Goal: Task Accomplishment & Management: Use online tool/utility

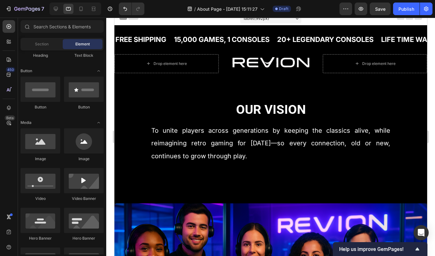
scroll to position [131, 0]
click at [80, 11] on icon at bounding box center [80, 9] width 3 height 4
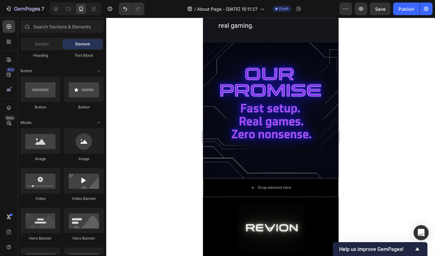
scroll to position [864, 0]
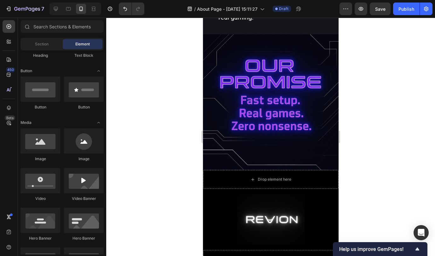
drag, startPoint x: 336, startPoint y: 148, endPoint x: 541, endPoint y: 220, distance: 217.1
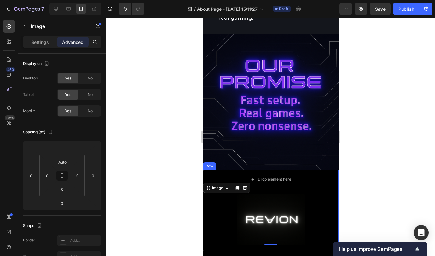
drag, startPoint x: 303, startPoint y: 229, endPoint x: 307, endPoint y: 236, distance: 7.9
click at [306, 149] on div "Drop element here Image 0 Drop element here Row" at bounding box center [271, 219] width 136 height 99
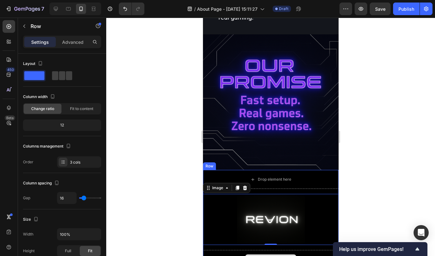
click at [307, 149] on div "Drop element here" at bounding box center [271, 259] width 136 height 19
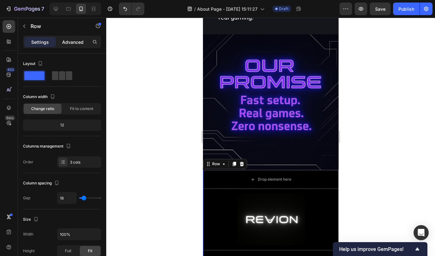
click at [68, 43] on p "Advanced" at bounding box center [72, 42] width 21 height 7
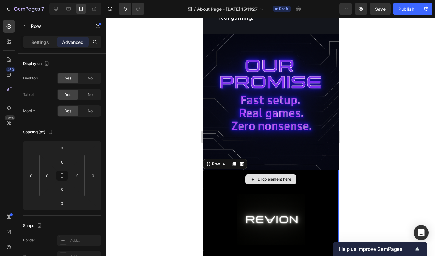
click at [318, 149] on div "Drop element here" at bounding box center [271, 179] width 136 height 19
click at [313, 149] on div "Drop element here" at bounding box center [271, 259] width 136 height 19
click at [38, 37] on div "Settings" at bounding box center [40, 42] width 32 height 10
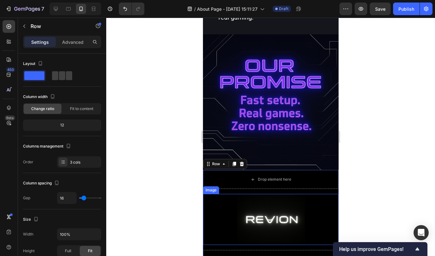
click at [232, 149] on div at bounding box center [271, 219] width 136 height 51
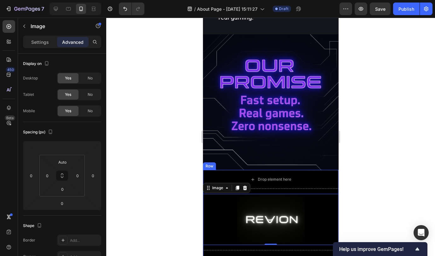
click at [274, 149] on div "Drop element here Image 0 Drop element here Row" at bounding box center [271, 219] width 136 height 99
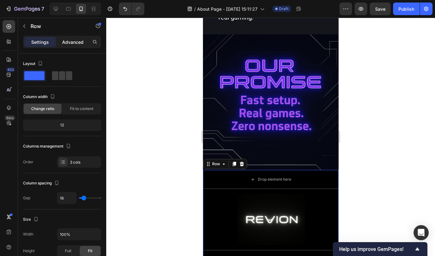
click at [73, 39] on p "Advanced" at bounding box center [72, 42] width 21 height 7
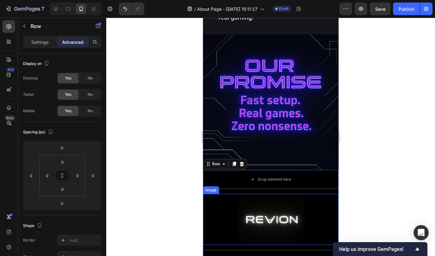
click at [221, 149] on div at bounding box center [271, 219] width 136 height 51
click at [292, 149] on div "Drop element here Image 0 Drop element here Row" at bounding box center [271, 219] width 136 height 99
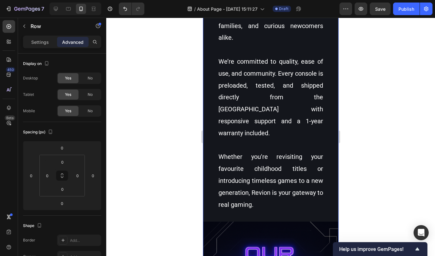
scroll to position [666, 0]
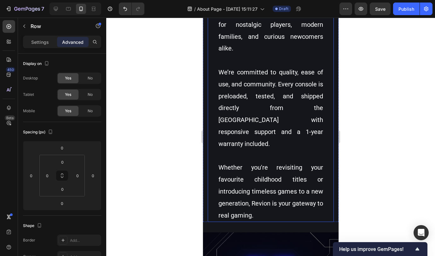
click at [270, 149] on p at bounding box center [270, 156] width 105 height 12
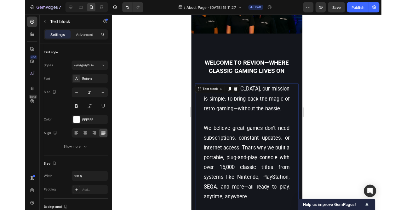
scroll to position [194, 0]
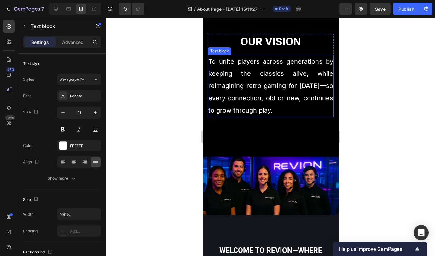
click at [297, 104] on p "To unite players across generations by keeping the classics alive, while reimag…" at bounding box center [270, 85] width 125 height 61
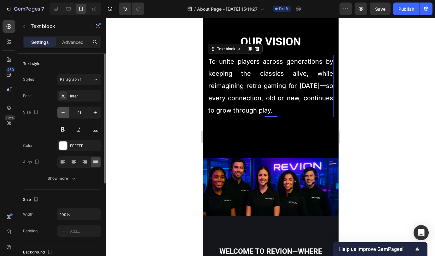
click at [62, 114] on icon "button" at bounding box center [63, 112] width 6 height 6
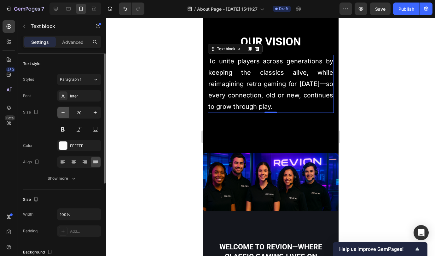
click at [62, 114] on icon "button" at bounding box center [63, 112] width 6 height 6
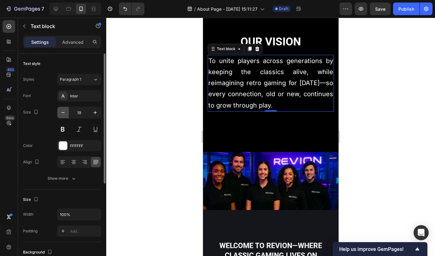
click at [62, 114] on icon "button" at bounding box center [63, 112] width 6 height 6
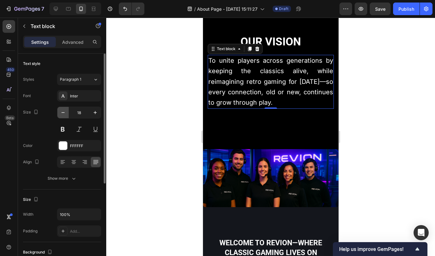
click at [62, 114] on icon "button" at bounding box center [63, 112] width 6 height 6
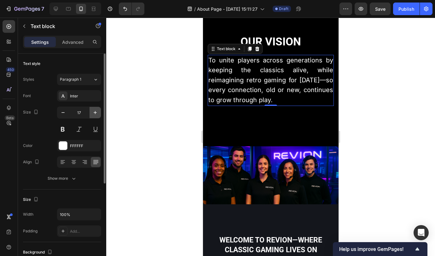
click at [96, 111] on icon "button" at bounding box center [95, 112] width 6 height 6
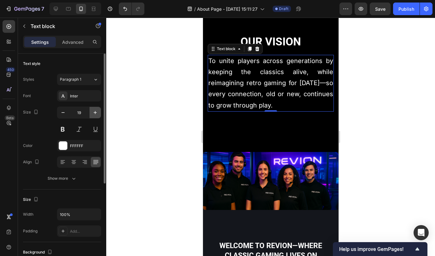
click at [96, 111] on icon "button" at bounding box center [95, 112] width 6 height 6
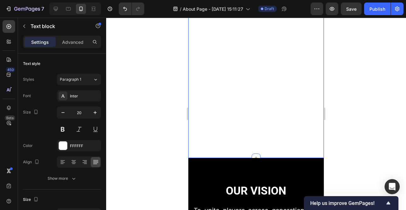
scroll to position [0, 0]
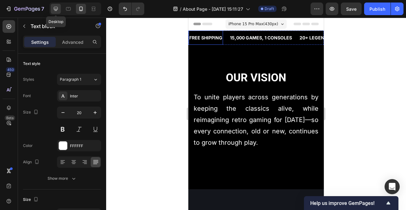
click at [55, 11] on icon at bounding box center [56, 9] width 6 height 6
type input "27"
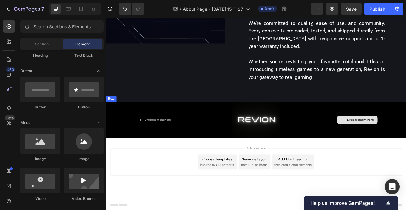
scroll to position [515, 0]
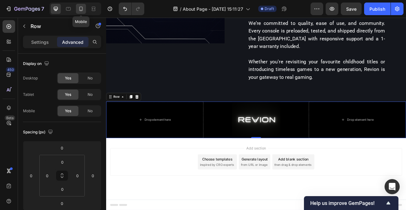
click at [80, 7] on icon at bounding box center [81, 9] width 6 height 6
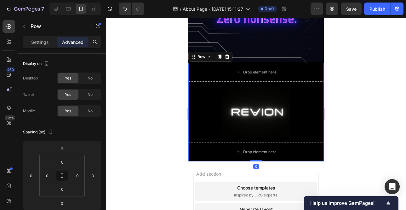
scroll to position [799, 0]
click at [34, 41] on p "Settings" at bounding box center [40, 42] width 18 height 7
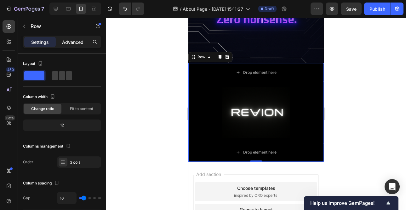
click at [71, 40] on p "Advanced" at bounding box center [72, 42] width 21 height 7
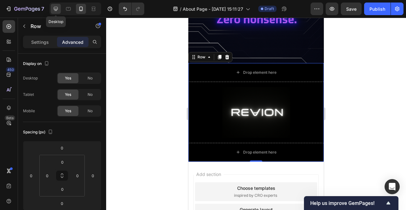
click at [56, 7] on icon at bounding box center [56, 9] width 4 height 4
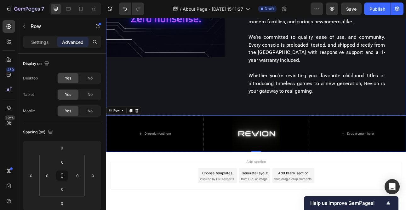
scroll to position [515, 0]
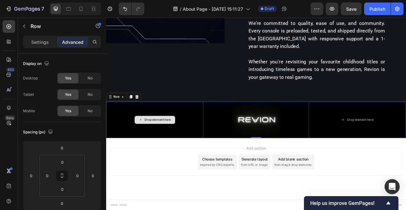
click at [114, 149] on div "Drop element here" at bounding box center [167, 146] width 123 height 46
click at [137, 119] on icon at bounding box center [137, 117] width 3 height 4
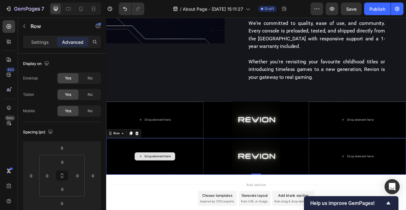
click at [208, 149] on div "Drop element here" at bounding box center [167, 192] width 123 height 46
click at [47, 37] on div "Settings" at bounding box center [40, 42] width 32 height 10
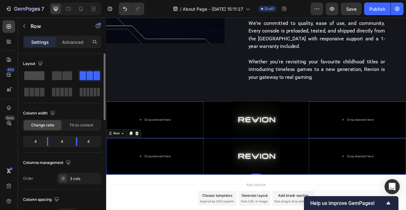
click at [41, 77] on span at bounding box center [34, 75] width 20 height 9
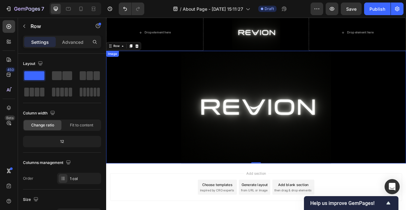
scroll to position [592, 0]
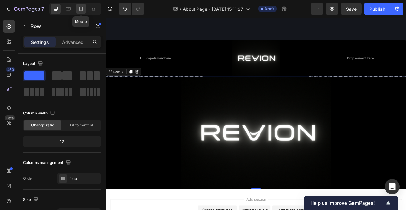
click at [80, 8] on icon at bounding box center [80, 9] width 3 height 4
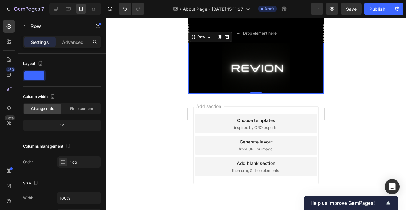
scroll to position [794, 0]
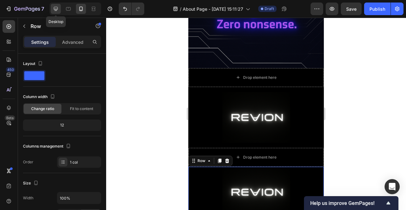
click at [59, 7] on icon at bounding box center [56, 9] width 6 height 6
type input "1200"
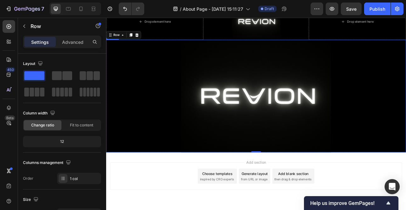
scroll to position [645, 0]
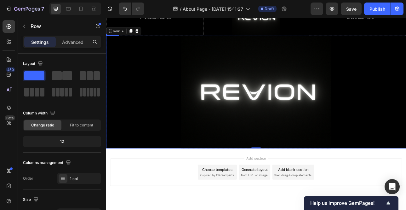
click at [296, 126] on img at bounding box center [295, 111] width 189 height 142
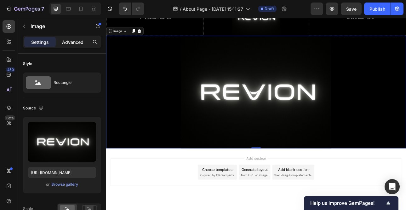
click at [80, 46] on div "Advanced" at bounding box center [73, 42] width 32 height 10
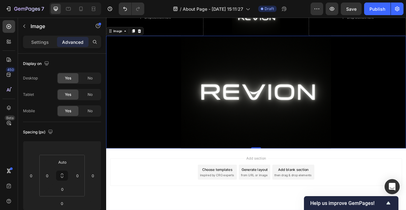
click at [77, 41] on p "Advanced" at bounding box center [72, 42] width 21 height 7
click at [89, 81] on div "No" at bounding box center [90, 78] width 21 height 10
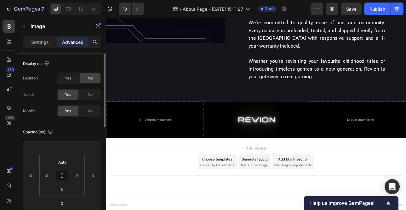
scroll to position [515, 0]
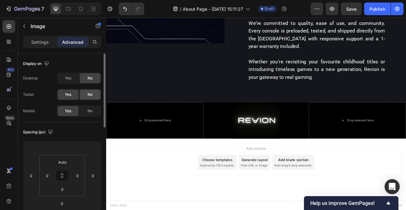
click at [88, 96] on span "No" at bounding box center [90, 95] width 5 height 6
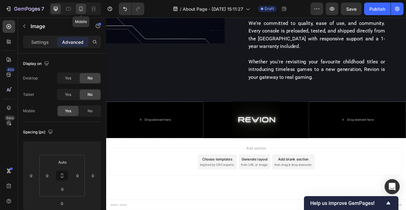
click at [80, 11] on icon at bounding box center [81, 9] width 6 height 6
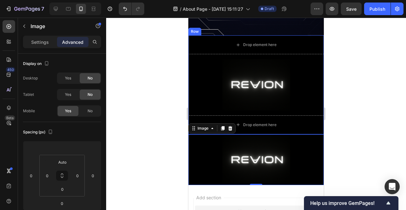
scroll to position [800, 0]
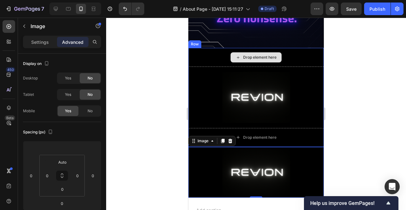
click at [201, 56] on div "Drop element here" at bounding box center [257, 57] width 136 height 19
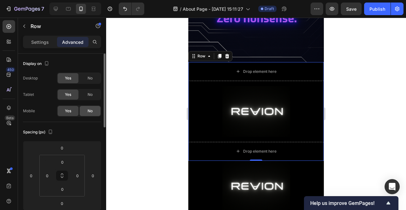
click at [93, 111] on div "No" at bounding box center [90, 111] width 21 height 10
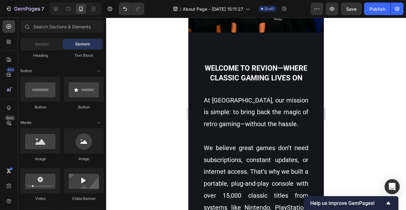
scroll to position [204, 0]
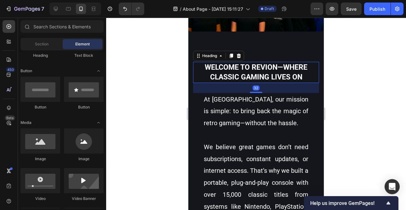
click at [270, 71] on span "Welcome to Revion—where classic gaming lives on" at bounding box center [256, 72] width 103 height 18
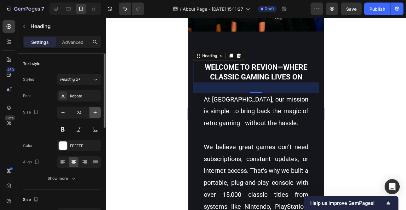
click at [93, 110] on icon "button" at bounding box center [95, 112] width 6 height 6
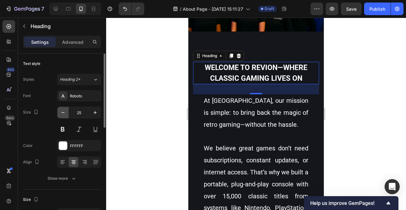
click at [61, 111] on icon "button" at bounding box center [63, 112] width 6 height 6
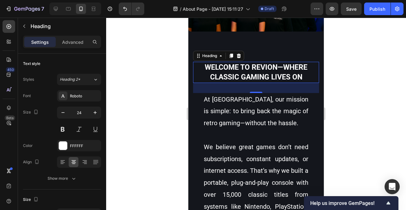
click at [277, 70] on h3 "Welcome to Revion—where classic gaming lives on" at bounding box center [256, 72] width 126 height 21
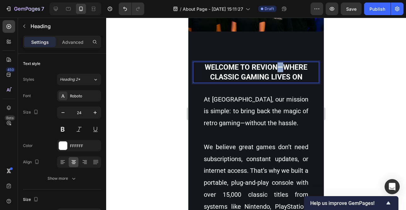
click at [277, 70] on p "Welcome to Revion—where classic gaming lives on" at bounding box center [256, 72] width 125 height 20
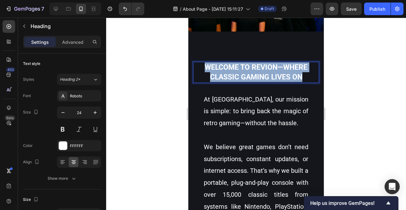
click at [277, 70] on p "Welcome to Revion—where classic gaming lives on" at bounding box center [256, 72] width 125 height 20
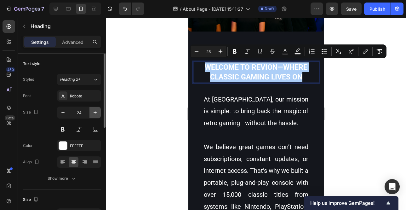
click at [96, 110] on icon "button" at bounding box center [95, 112] width 6 height 6
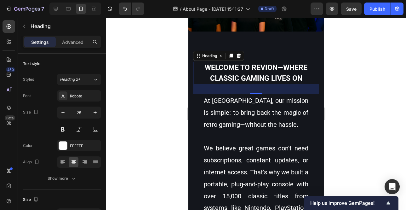
click at [248, 73] on span "Welcome to Revion—where classic gaming lives on" at bounding box center [256, 72] width 103 height 19
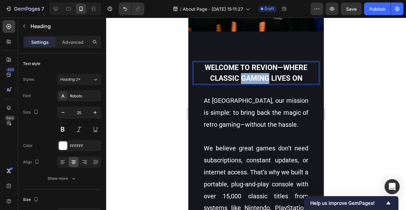
click at [248, 73] on span "Welcome to Revion—where classic gaming lives on" at bounding box center [256, 72] width 103 height 19
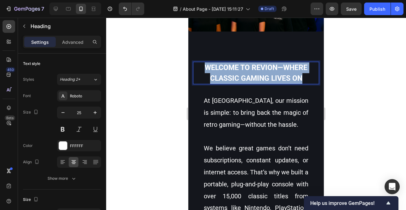
click at [248, 73] on span "Welcome to Revion—where classic gaming lives on" at bounding box center [256, 72] width 103 height 19
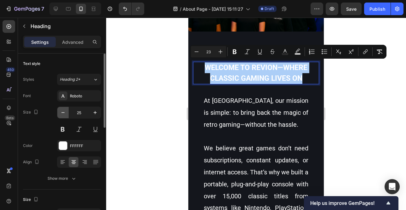
click at [65, 114] on icon "button" at bounding box center [63, 112] width 6 height 6
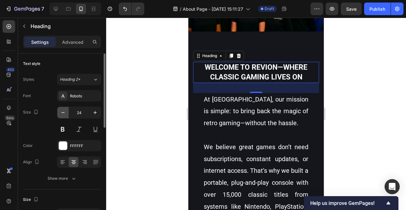
click at [62, 112] on icon "button" at bounding box center [63, 112] width 6 height 6
type input "23"
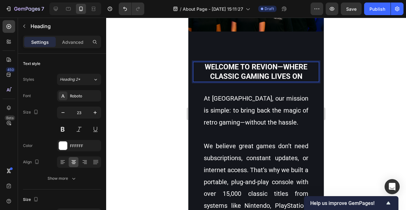
click at [281, 73] on span "Welcome to Revion—where classic gaming lives on" at bounding box center [256, 72] width 103 height 18
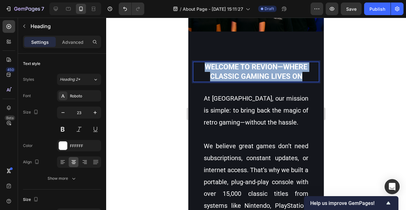
click at [281, 73] on span "Welcome to Revion—where classic gaming lives on" at bounding box center [256, 72] width 103 height 18
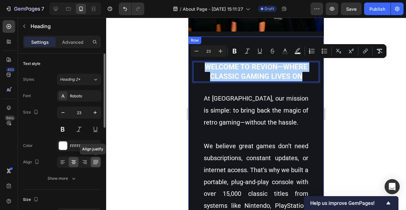
click at [99, 149] on div at bounding box center [96, 162] width 10 height 10
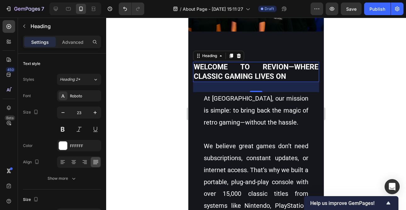
click at [269, 71] on span "Welcome to Revion—where classic gaming lives on" at bounding box center [256, 72] width 125 height 18
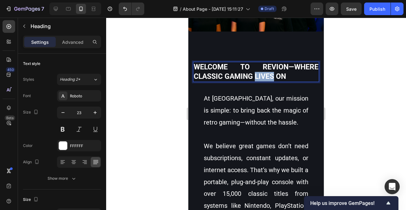
click at [269, 71] on span "Welcome to Revion—where classic gaming lives on" at bounding box center [256, 72] width 125 height 18
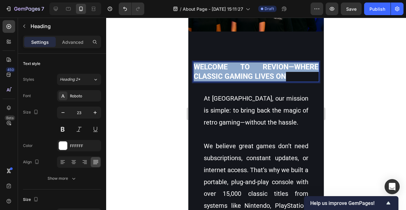
click at [269, 71] on span "Welcome to Revion—where classic gaming lives on" at bounding box center [256, 72] width 125 height 18
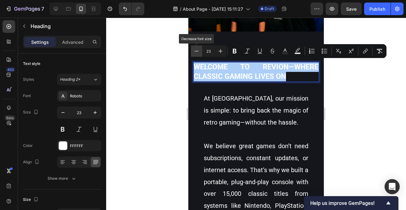
click at [198, 52] on icon "Editor contextual toolbar" at bounding box center [197, 51] width 6 height 6
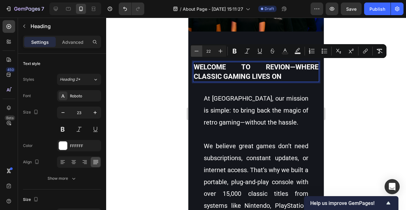
click at [199, 52] on icon "Editor contextual toolbar" at bounding box center [197, 51] width 6 height 6
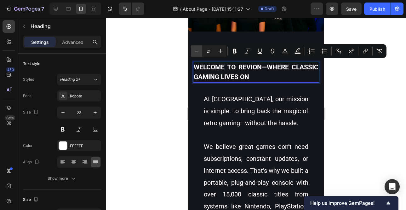
click at [199, 51] on icon "Editor contextual toolbar" at bounding box center [197, 51] width 6 height 6
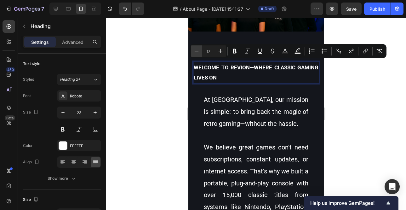
click at [199, 51] on icon "Editor contextual toolbar" at bounding box center [197, 51] width 6 height 6
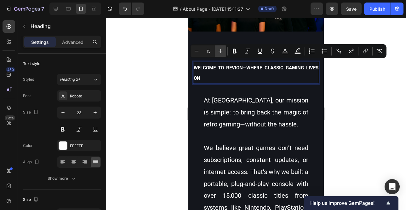
click at [219, 52] on icon "Editor contextual toolbar" at bounding box center [221, 51] width 6 height 6
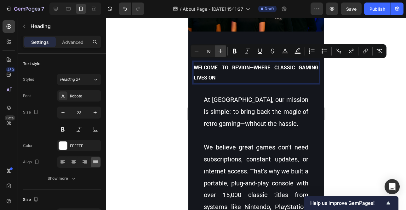
click at [219, 52] on icon "Editor contextual toolbar" at bounding box center [221, 51] width 6 height 6
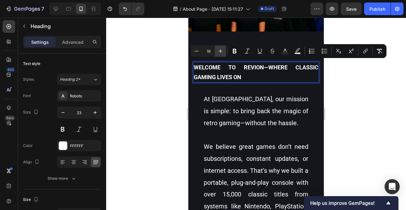
click at [219, 52] on icon "Editor contextual toolbar" at bounding box center [221, 51] width 6 height 6
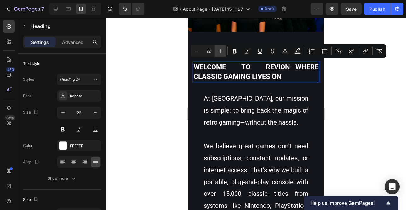
click at [219, 52] on icon "Editor contextual toolbar" at bounding box center [221, 51] width 6 height 6
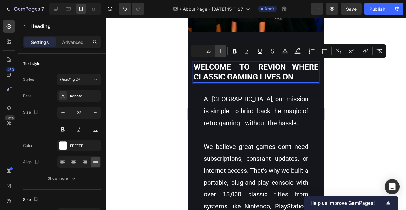
click at [219, 52] on icon "Editor contextual toolbar" at bounding box center [221, 51] width 6 height 6
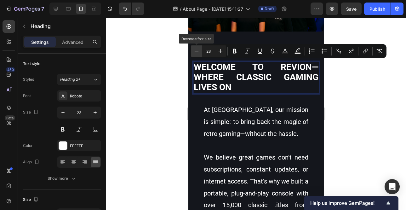
click at [197, 53] on icon "Editor contextual toolbar" at bounding box center [197, 51] width 6 height 6
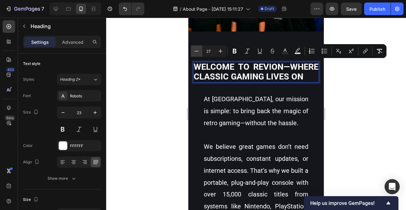
click at [197, 52] on icon "Editor contextual toolbar" at bounding box center [197, 51] width 6 height 6
type input "26"
click at [161, 91] on div at bounding box center [256, 114] width 300 height 192
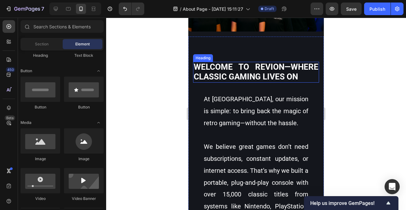
click at [237, 70] on span "Welcome to Revion—where classic gaming lives on" at bounding box center [256, 71] width 125 height 19
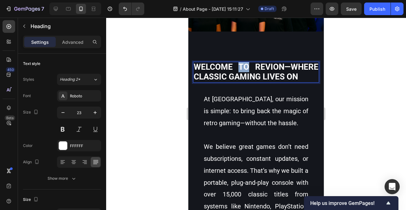
click at [239, 64] on span "Welcome to Revion—where classic gaming lives on" at bounding box center [256, 71] width 125 height 19
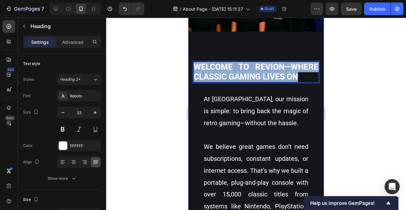
click at [239, 64] on span "Welcome to Revion—where classic gaming lives on" at bounding box center [256, 71] width 125 height 19
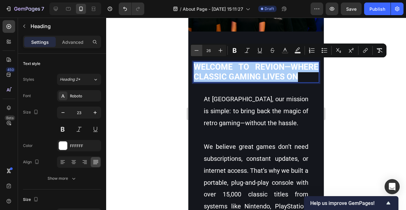
click at [200, 51] on icon "Editor contextual toolbar" at bounding box center [197, 50] width 6 height 6
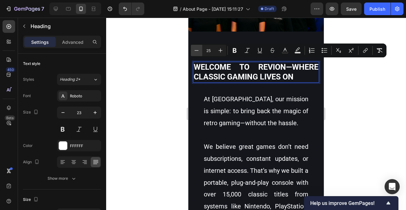
click at [200, 51] on icon "Editor contextual toolbar" at bounding box center [197, 50] width 6 height 6
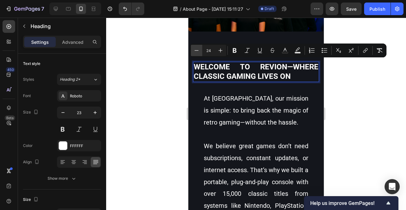
click at [200, 51] on icon "Editor contextual toolbar" at bounding box center [197, 50] width 6 height 6
click at [199, 50] on icon "Editor contextual toolbar" at bounding box center [197, 50] width 6 height 6
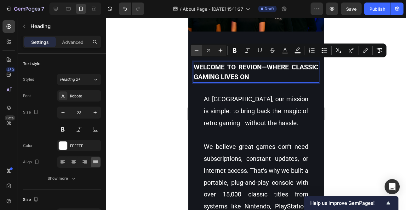
click at [200, 50] on button "Minus" at bounding box center [196, 50] width 11 height 11
click at [223, 50] on icon "Editor contextual toolbar" at bounding box center [221, 50] width 6 height 6
type input "20"
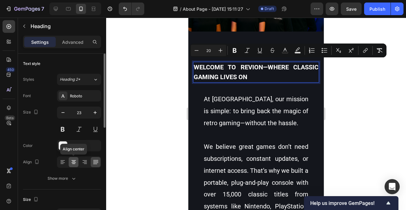
click at [73, 149] on icon at bounding box center [74, 162] width 6 height 6
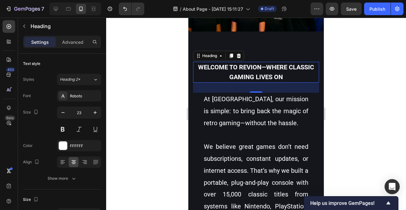
click at [168, 94] on div at bounding box center [256, 114] width 300 height 192
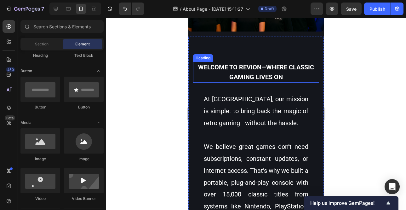
click at [257, 69] on p "⁠⁠⁠⁠⁠⁠⁠ Welcome to Revion—where classic gaming lives on" at bounding box center [256, 72] width 125 height 20
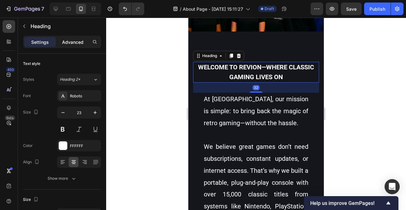
click at [72, 42] on p "Advanced" at bounding box center [72, 42] width 21 height 7
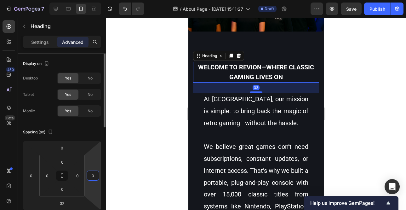
click at [91, 149] on input "0" at bounding box center [92, 175] width 9 height 9
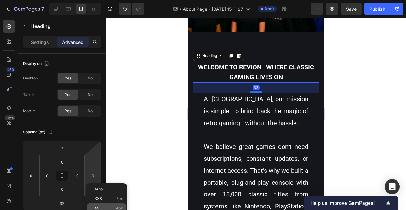
click at [107, 149] on p "XS 4px" at bounding box center [109, 208] width 28 height 4
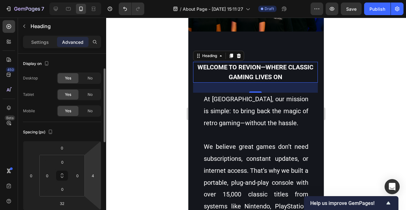
scroll to position [39, 0]
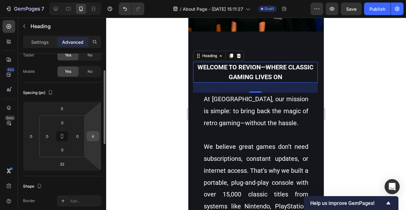
click at [94, 134] on input "4" at bounding box center [92, 135] width 9 height 9
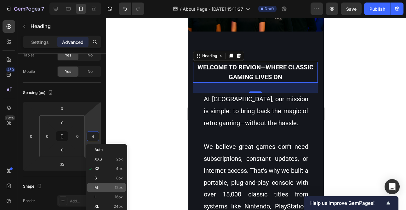
click at [103, 149] on p "M 12px" at bounding box center [109, 187] width 28 height 4
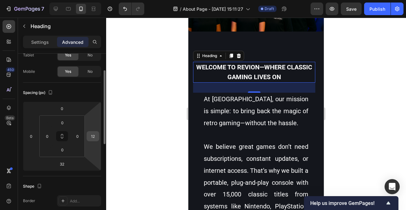
click at [94, 138] on input "12" at bounding box center [92, 135] width 9 height 9
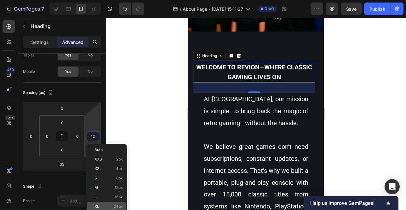
click at [105, 149] on div "XL 24px" at bounding box center [106, 206] width 39 height 9
type input "24"
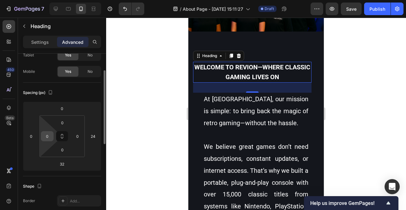
click at [46, 134] on input "0" at bounding box center [47, 135] width 9 height 9
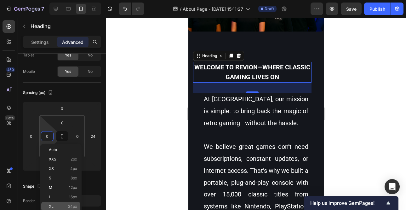
click at [64, 149] on p "XL 24px" at bounding box center [63, 206] width 28 height 4
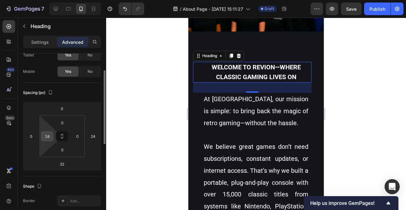
click at [44, 132] on input "24" at bounding box center [47, 135] width 9 height 9
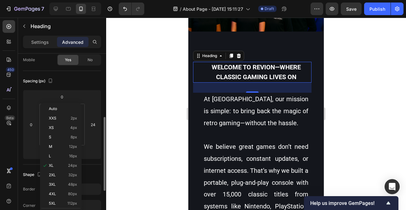
scroll to position [80, 0]
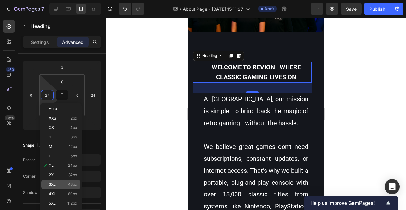
click at [67, 149] on p "3XL 48px" at bounding box center [63, 184] width 28 height 4
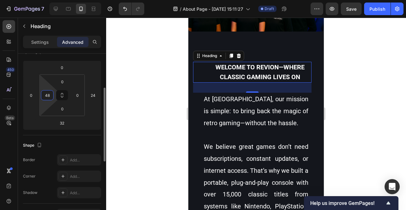
click at [50, 94] on input "48" at bounding box center [47, 94] width 9 height 9
click at [50, 93] on input "48" at bounding box center [47, 94] width 9 height 9
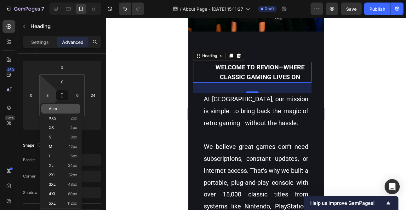
click at [55, 106] on div "Auto" at bounding box center [60, 108] width 39 height 9
type input "Auto"
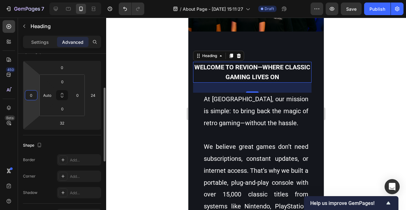
click at [33, 93] on input "0" at bounding box center [30, 94] width 9 height 9
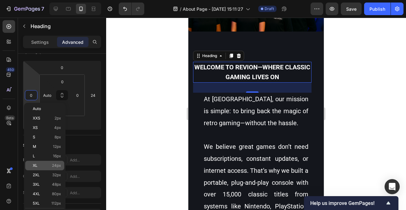
click at [47, 149] on p "XL 24px" at bounding box center [47, 165] width 28 height 4
type input "24"
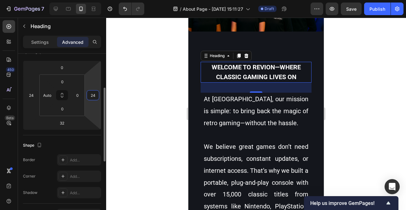
click at [96, 97] on input "24" at bounding box center [92, 94] width 9 height 9
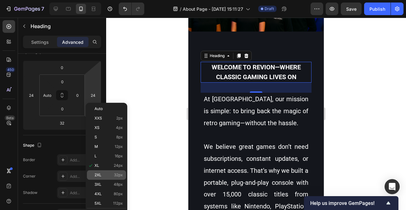
click at [105, 149] on div "2XL 32px" at bounding box center [106, 174] width 39 height 9
type input "32"
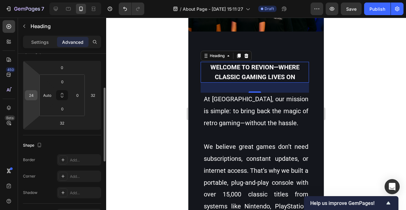
click at [36, 94] on input "24" at bounding box center [30, 94] width 9 height 9
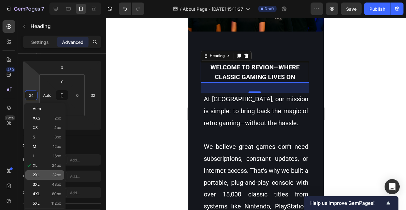
click at [42, 149] on p "2XL 32px" at bounding box center [47, 175] width 28 height 4
type input "32"
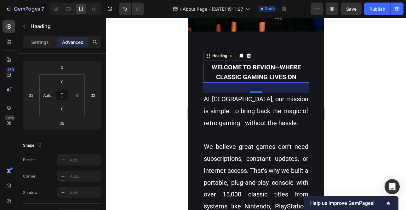
click at [139, 130] on div at bounding box center [256, 114] width 300 height 192
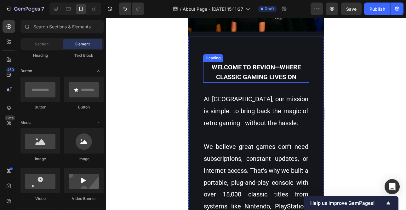
click at [221, 69] on p "⁠⁠⁠⁠⁠⁠⁠ Welcome to Revion—where classic gaming lives on" at bounding box center [256, 72] width 105 height 20
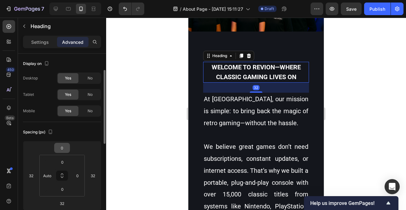
scroll to position [54, 0]
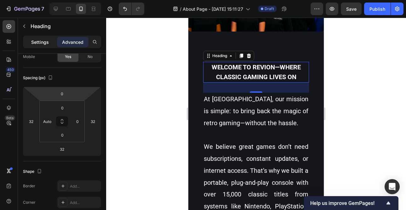
click at [45, 42] on p "Settings" at bounding box center [40, 42] width 18 height 7
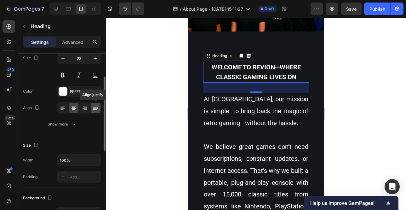
click at [96, 108] on icon at bounding box center [95, 108] width 5 height 0
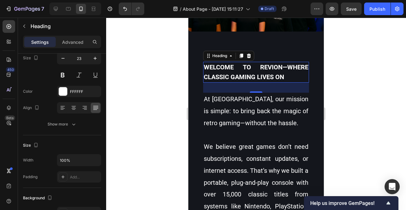
click at [172, 93] on div at bounding box center [256, 114] width 300 height 192
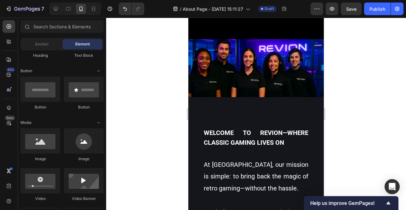
scroll to position [145, 0]
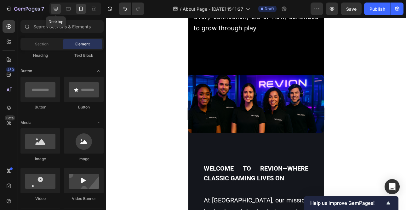
click at [58, 9] on icon at bounding box center [56, 9] width 6 height 6
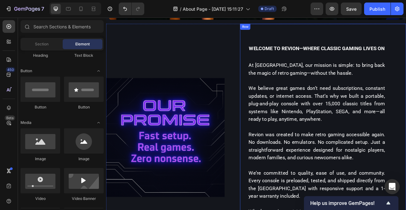
scroll to position [316, 0]
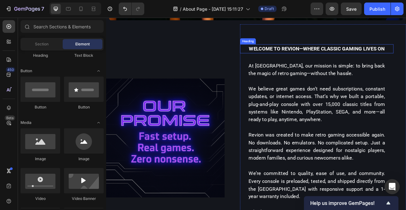
click at [369, 53] on span "Welcome to Revion—where classic gaming lives on" at bounding box center [372, 57] width 171 height 8
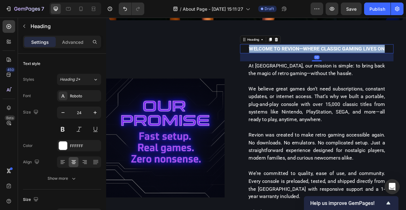
click at [369, 53] on span "Welcome to Revion—where classic gaming lives on" at bounding box center [372, 57] width 171 height 8
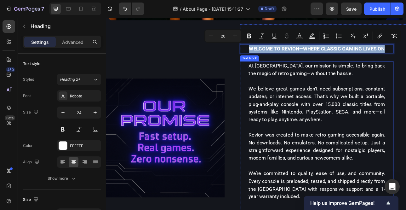
click at [367, 76] on span "At [GEOGRAPHIC_DATA], our mission is simple: to bring back the magic of retro g…" at bounding box center [372, 82] width 172 height 17
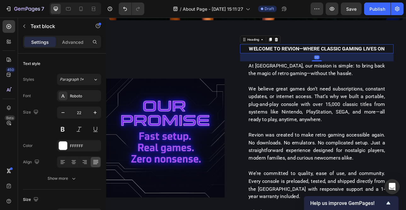
click at [366, 53] on span "Welcome to Revion—where classic gaming lives on" at bounding box center [372, 57] width 171 height 8
click at [80, 40] on p "Advanced" at bounding box center [72, 42] width 21 height 7
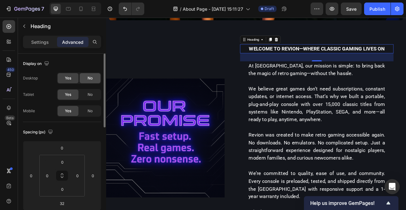
click at [91, 80] on span "No" at bounding box center [90, 78] width 5 height 6
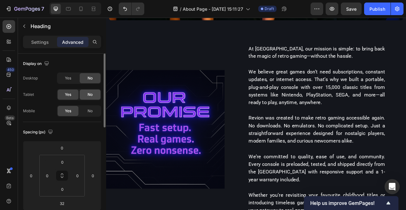
click at [91, 94] on span "No" at bounding box center [90, 95] width 5 height 6
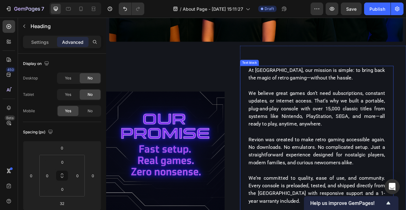
scroll to position [280, 0]
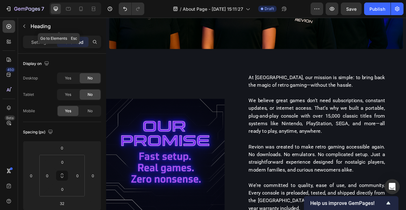
click at [22, 27] on icon "button" at bounding box center [24, 26] width 5 height 5
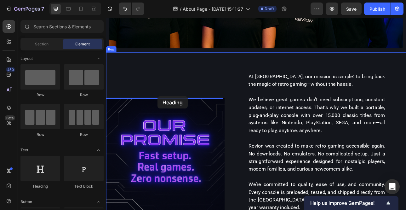
scroll to position [281, 0]
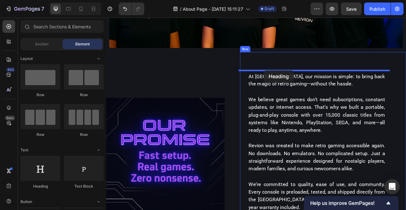
drag, startPoint x: 140, startPoint y: 188, endPoint x: 305, endPoint y: 84, distance: 195.1
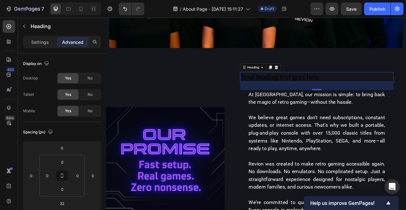
click at [320, 78] on icon at bounding box center [321, 80] width 4 height 4
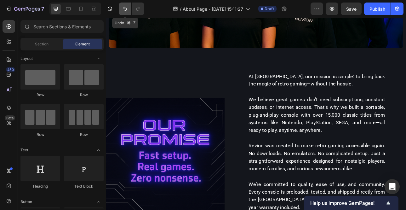
click at [126, 7] on icon "Undo/Redo" at bounding box center [125, 9] width 6 height 6
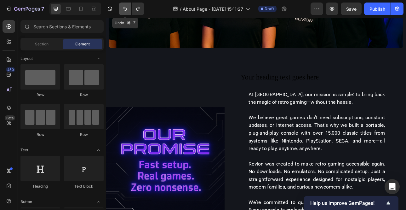
click at [126, 6] on icon "Undo/Redo" at bounding box center [125, 9] width 6 height 6
click at [126, 12] on icon "Undo/Redo" at bounding box center [125, 9] width 6 height 6
click at [125, 10] on icon "Undo/Redo" at bounding box center [125, 9] width 6 height 6
click at [125, 9] on icon "Undo/Redo" at bounding box center [125, 9] width 6 height 6
click at [125, 10] on icon "Undo/Redo" at bounding box center [125, 9] width 6 height 6
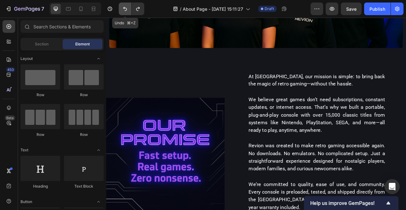
click at [125, 10] on icon "Undo/Redo" at bounding box center [125, 9] width 6 height 6
click at [125, 9] on icon "Undo/Redo" at bounding box center [125, 9] width 6 height 6
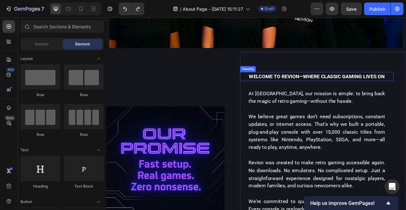
click at [338, 91] on span "Welcome to Revion—where classic gaming lives on" at bounding box center [372, 92] width 171 height 8
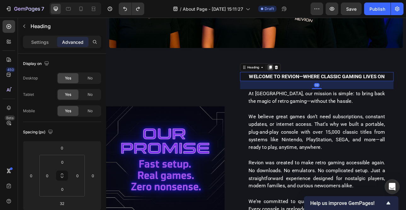
click at [312, 78] on icon at bounding box center [313, 80] width 3 height 4
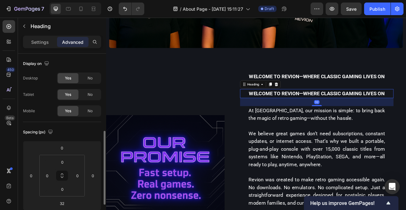
scroll to position [54, 0]
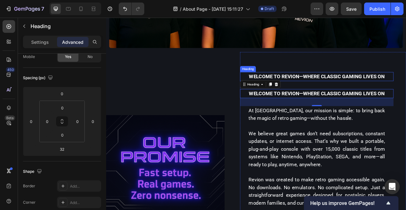
click at [337, 89] on span "Welcome to Revion—where classic gaming lives on" at bounding box center [372, 92] width 171 height 8
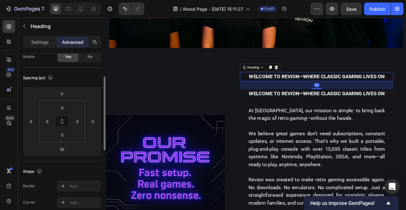
scroll to position [0, 0]
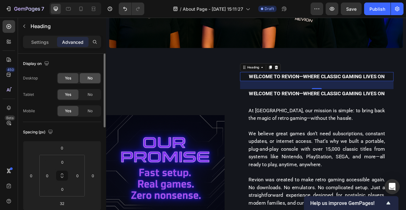
click at [90, 79] on span "No" at bounding box center [90, 78] width 5 height 6
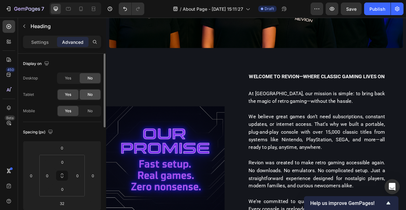
click at [90, 93] on span "No" at bounding box center [90, 95] width 5 height 6
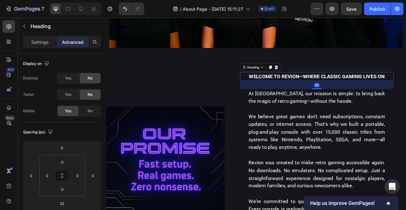
click at [351, 92] on span "Welcome to Revion—where classic gaming lives on" at bounding box center [372, 92] width 171 height 8
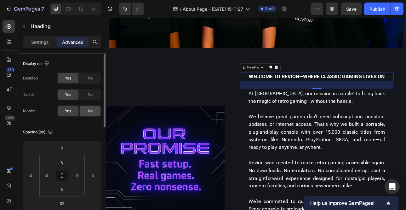
click at [91, 111] on span "No" at bounding box center [90, 111] width 5 height 6
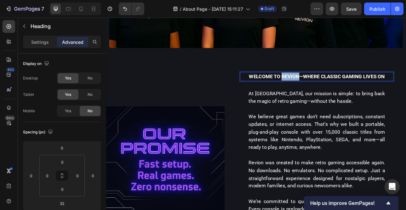
click at [324, 90] on span "Welcome to Revion—where classic gaming lives on" at bounding box center [372, 92] width 171 height 8
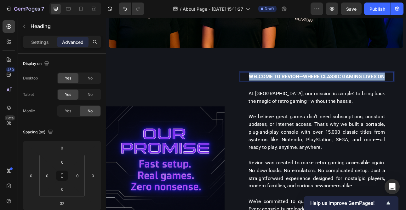
click at [324, 90] on span "Welcome to Revion—where classic gaming lives on" at bounding box center [372, 92] width 171 height 8
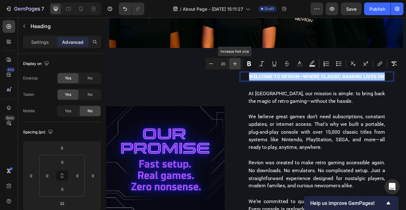
click at [233, 63] on icon "Editor contextual toolbar" at bounding box center [235, 64] width 6 height 6
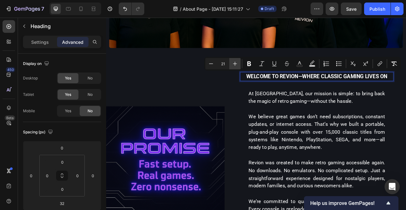
click at [233, 63] on icon "Editor contextual toolbar" at bounding box center [235, 64] width 6 height 6
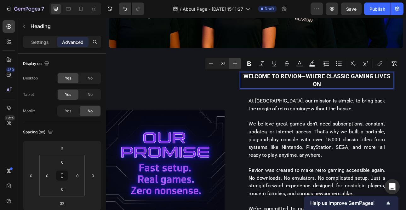
click at [233, 63] on icon "Editor contextual toolbar" at bounding box center [235, 64] width 6 height 6
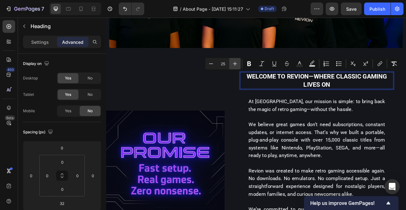
click at [233, 63] on icon "Editor contextual toolbar" at bounding box center [235, 64] width 6 height 6
type input "27"
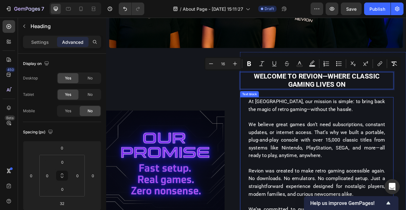
click at [357, 144] on p at bounding box center [372, 143] width 172 height 10
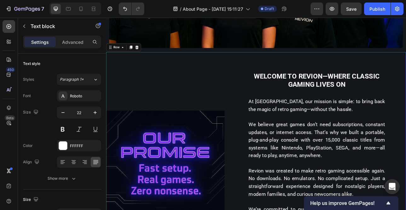
click at [238, 85] on div "Image" at bounding box center [180, 209] width 149 height 297
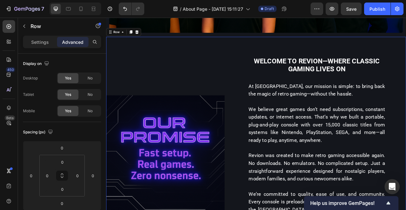
scroll to position [327, 0]
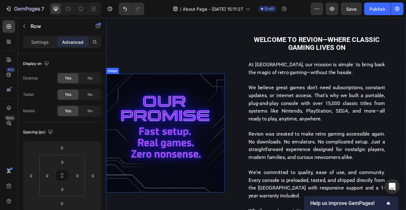
click at [246, 116] on img at bounding box center [180, 162] width 149 height 149
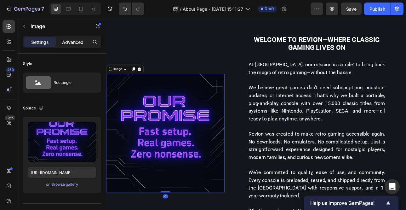
click at [73, 43] on p "Advanced" at bounding box center [72, 42] width 21 height 7
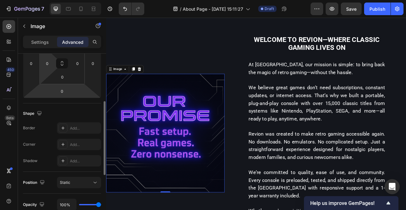
scroll to position [63, 0]
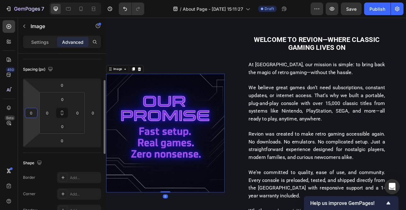
click at [29, 114] on input "0" at bounding box center [30, 112] width 9 height 9
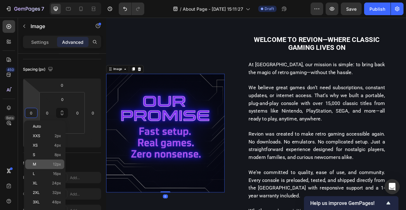
click at [40, 149] on p "M 12px" at bounding box center [47, 164] width 28 height 4
type input "12"
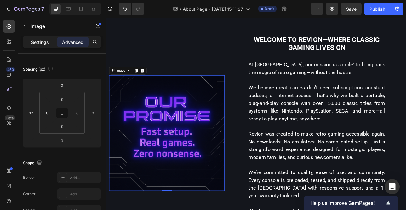
click at [39, 44] on p "Settings" at bounding box center [40, 42] width 18 height 7
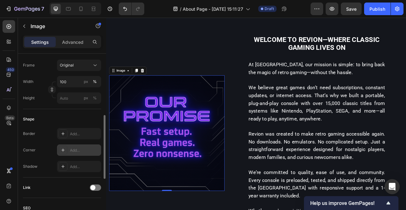
scroll to position [164, 0]
click at [72, 148] on div "Add..." at bounding box center [85, 149] width 30 height 6
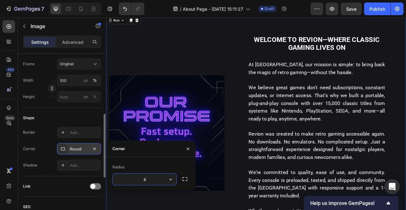
click at [185, 73] on div "Image" at bounding box center [180, 163] width 149 height 297
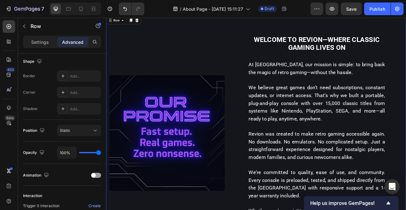
scroll to position [0, 0]
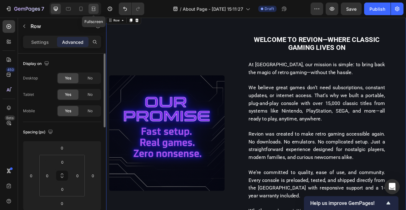
click at [91, 10] on icon at bounding box center [93, 9] width 6 height 6
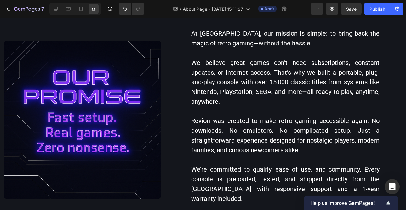
scroll to position [418, 0]
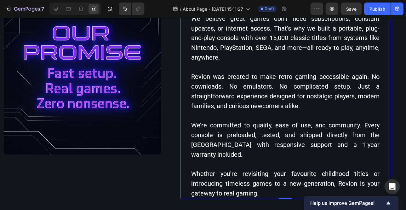
click at [262, 149] on p "Whether you're revisiting your favourite childhood titles or introducing timele…" at bounding box center [285, 183] width 189 height 29
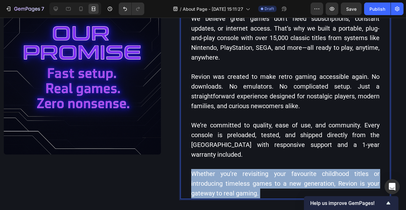
drag, startPoint x: 260, startPoint y: 187, endPoint x: 208, endPoint y: 171, distance: 54.7
click at [208, 149] on p "Whether you're revisiting your favourite childhood titles or introducing timele…" at bounding box center [285, 183] width 189 height 29
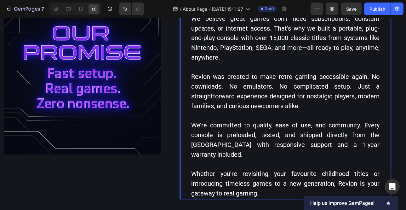
click at [193, 149] on span "Whether you're revisiting your favourite childhood titles or introducing timele…" at bounding box center [285, 183] width 189 height 27
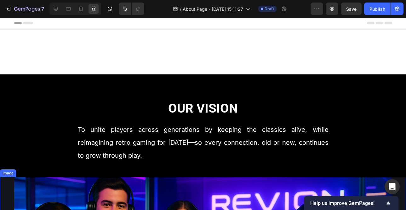
scroll to position [0, 0]
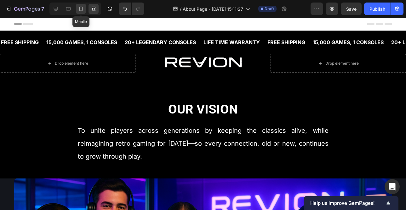
click at [79, 9] on icon at bounding box center [81, 9] width 6 height 6
type input "21"
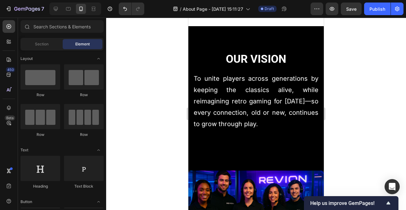
scroll to position [166, 0]
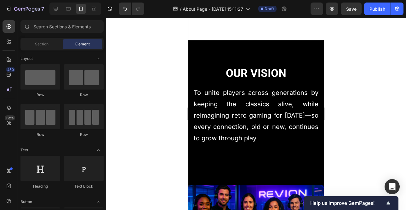
scroll to position [158, 0]
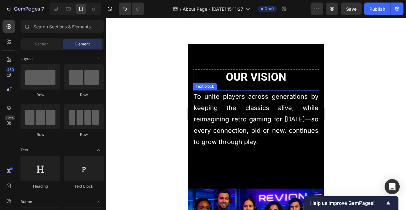
click at [284, 114] on p "To unite players across generations by keeping the classics alive, while reimag…" at bounding box center [256, 119] width 125 height 57
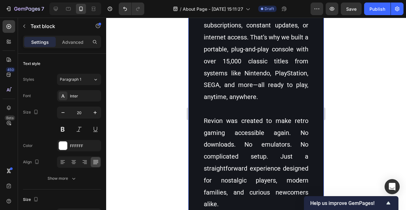
scroll to position [373, 0]
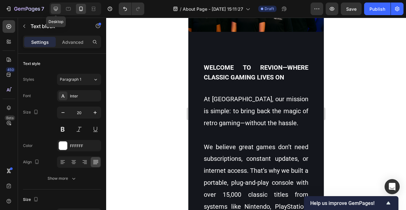
click at [52, 5] on div at bounding box center [56, 9] width 10 height 10
type input "27"
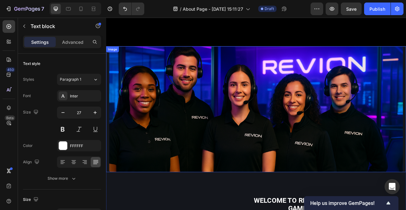
scroll to position [190, 0]
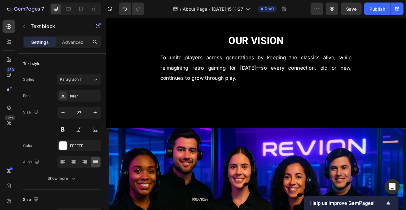
click at [306, 79] on span "To unite players across generations by keeping the classics alive, while reimag…" at bounding box center [296, 80] width 242 height 33
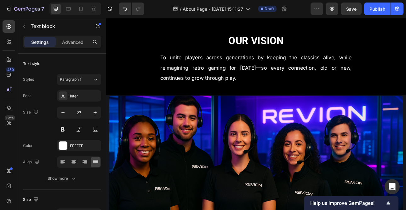
click at [336, 71] on span "To unite players across generations by keeping the classics alive, while reimag…" at bounding box center [296, 80] width 242 height 33
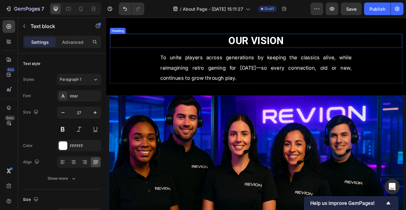
click at [335, 48] on h2 "Our Vision" at bounding box center [295, 47] width 369 height 18
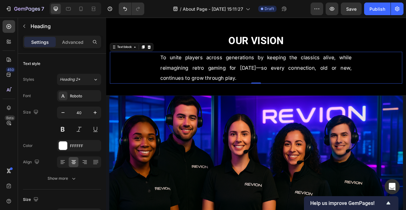
click at [360, 89] on p "To unite players across generations by keeping the classics alive, while reimag…" at bounding box center [296, 80] width 242 height 38
click at [153, 55] on icon at bounding box center [152, 54] width 3 height 4
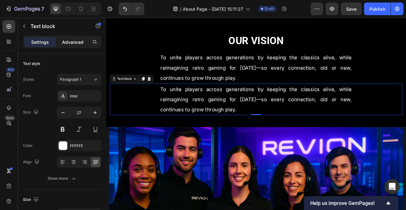
click at [74, 39] on p "Advanced" at bounding box center [72, 42] width 21 height 7
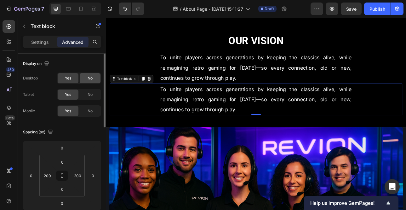
click at [88, 80] on span "No" at bounding box center [90, 78] width 5 height 6
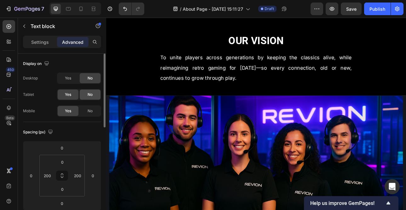
click at [90, 93] on span "No" at bounding box center [90, 95] width 5 height 6
click at [81, 11] on icon at bounding box center [80, 9] width 3 height 4
type input "0"
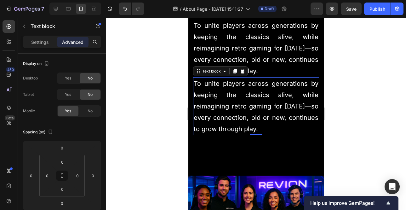
scroll to position [205, 0]
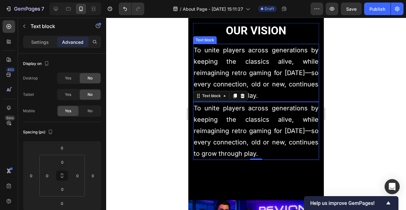
click at [230, 74] on span "To unite players across generations by keeping the classics alive, while reimag…" at bounding box center [256, 72] width 125 height 53
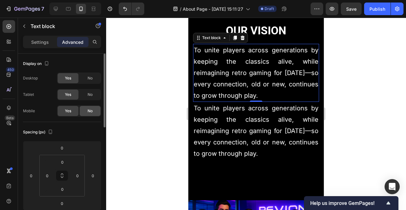
click at [95, 109] on div "No" at bounding box center [90, 111] width 21 height 10
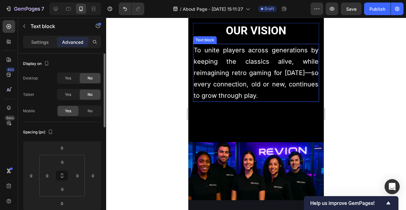
click at [260, 81] on span "To unite players across generations by keeping the classics alive, while reimag…" at bounding box center [256, 72] width 125 height 53
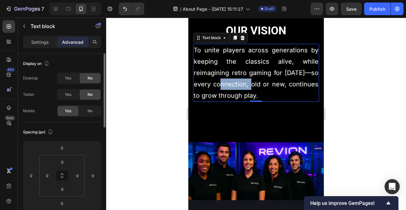
click at [260, 81] on span "To unite players across generations by keeping the classics alive, while reimag…" at bounding box center [256, 72] width 125 height 53
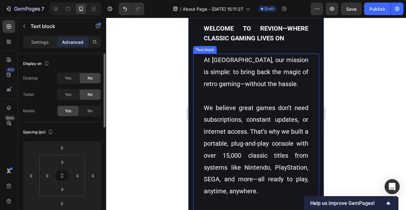
scroll to position [426, 0]
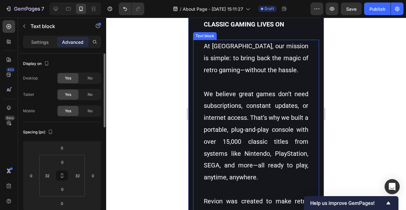
click at [225, 113] on p "We believe great games don’t need subscriptions, constant updates, or internet …" at bounding box center [256, 135] width 105 height 95
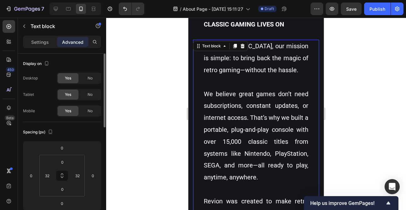
click at [225, 113] on p "We believe great games don’t need subscriptions, constant updates, or internet …" at bounding box center [256, 135] width 105 height 95
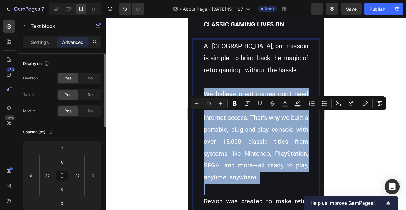
click at [225, 113] on p "We believe great games don’t need subscriptions, constant updates, or internet …" at bounding box center [256, 135] width 105 height 95
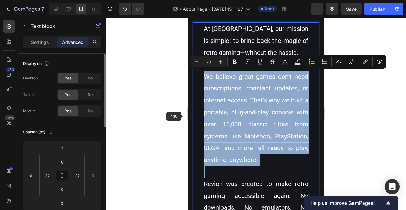
scroll to position [443, 0]
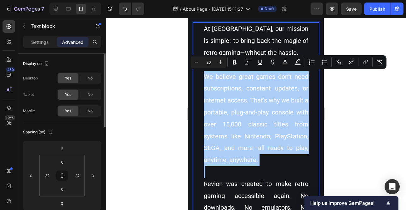
click at [179, 113] on div at bounding box center [256, 114] width 300 height 192
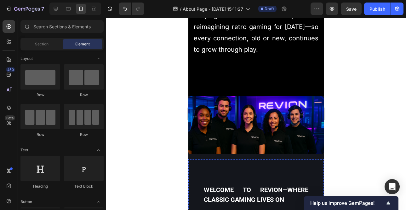
scroll to position [215, 0]
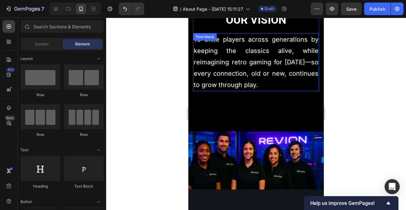
click at [209, 71] on span "To unite players across generations by keeping the classics alive, while reimag…" at bounding box center [256, 62] width 125 height 53
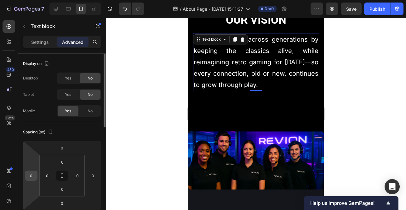
click at [32, 149] on input "0" at bounding box center [30, 175] width 9 height 9
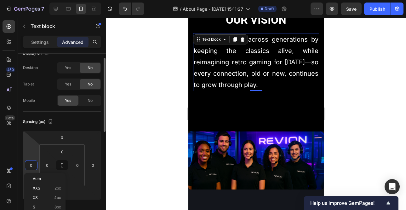
scroll to position [62, 0]
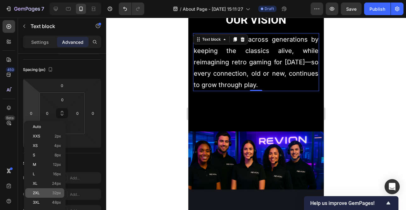
click at [53, 149] on div "2XL 32px" at bounding box center [44, 192] width 39 height 9
type input "32"
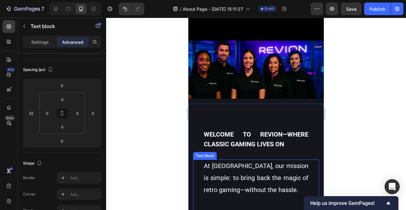
scroll to position [281, 0]
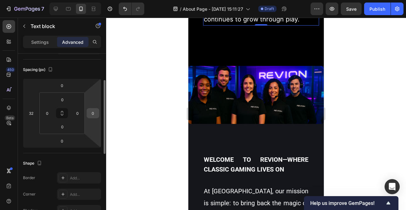
click at [88, 113] on input "0" at bounding box center [92, 112] width 9 height 9
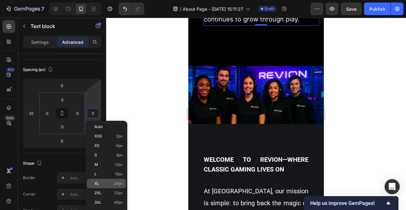
click at [103, 149] on div "XL 24px" at bounding box center [106, 183] width 39 height 9
type input "24"
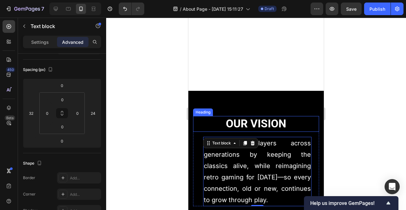
scroll to position [149, 0]
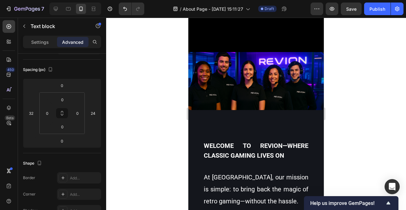
drag, startPoint x: 1, startPoint y: 121, endPoint x: 169, endPoint y: 135, distance: 168.3
click at [168, 135] on div at bounding box center [256, 114] width 300 height 192
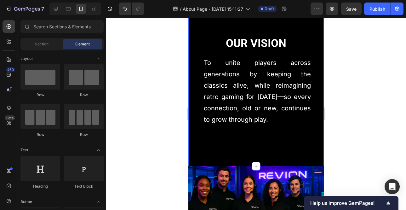
scroll to position [187, 0]
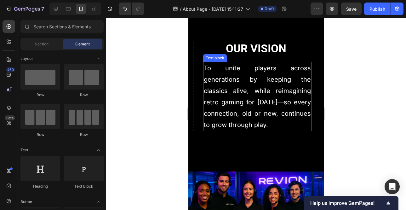
click at [216, 107] on p "To unite players across generations by keeping the classics alive, while reimag…" at bounding box center [257, 96] width 107 height 68
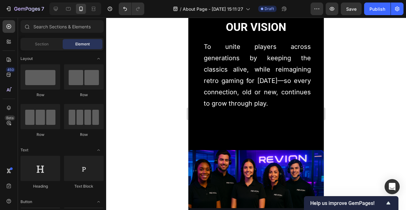
scroll to position [209, 0]
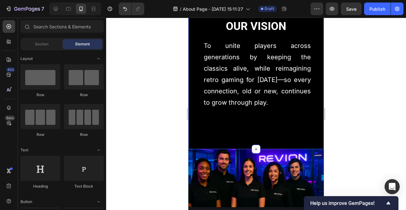
click at [293, 122] on div "Our Vision Heading To unite players across generations by keeping the classics …" at bounding box center [256, 71] width 126 height 105
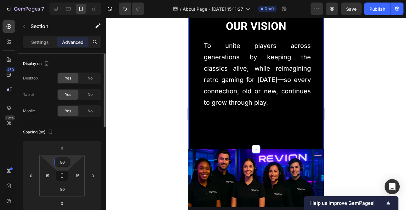
click at [67, 149] on input "80" at bounding box center [62, 161] width 13 height 9
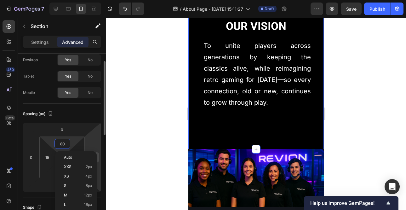
scroll to position [30, 0]
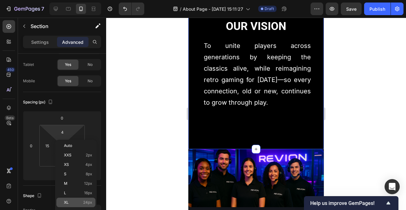
click at [82, 149] on p "XL 24px" at bounding box center [78, 202] width 28 height 4
type input "24"
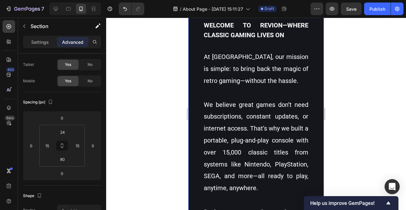
scroll to position [423, 0]
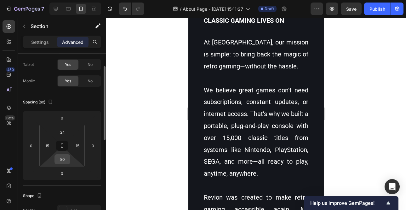
click at [66, 149] on input "80" at bounding box center [62, 159] width 13 height 9
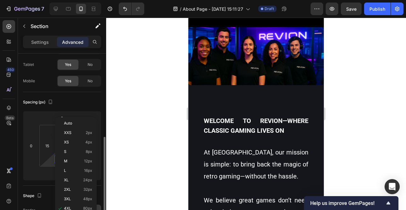
scroll to position [79, 0]
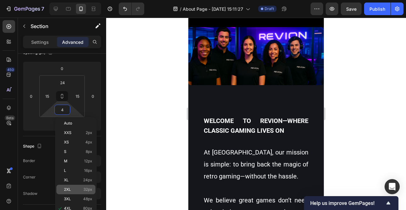
click at [82, 149] on p "2XL 32px" at bounding box center [78, 189] width 28 height 4
type input "32"
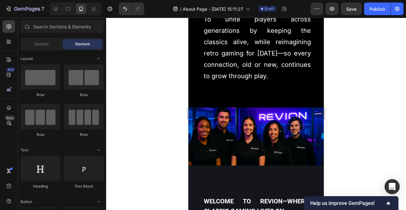
scroll to position [223, 0]
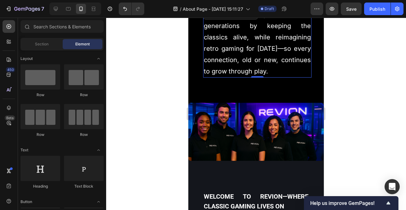
click at [274, 43] on p "To unite players across generations by keeping the classics alive, while reimag…" at bounding box center [257, 43] width 107 height 68
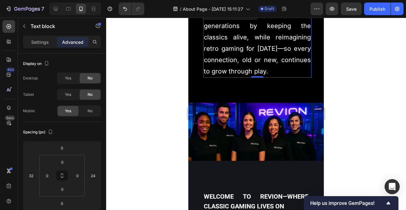
click at [274, 43] on p "To unite players across generations by keeping the classics alive, while reimag…" at bounding box center [257, 43] width 107 height 68
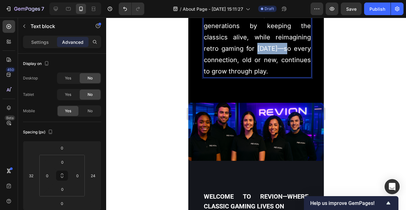
click at [273, 43] on p "To unite players across generations by keeping the classics alive, while reimag…" at bounding box center [257, 43] width 107 height 68
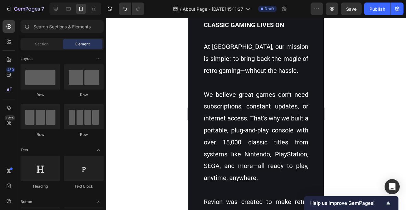
scroll to position [405, 0]
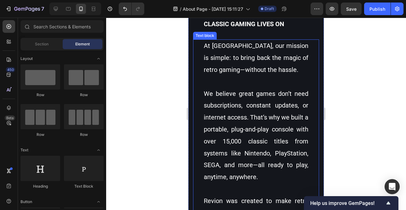
click at [277, 108] on p "We believe great games don’t need subscriptions, constant updates, or internet …" at bounding box center [256, 135] width 105 height 95
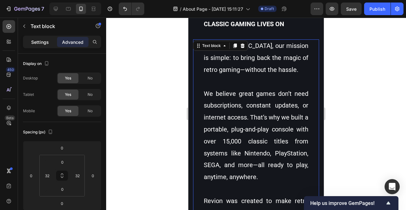
click at [37, 42] on p "Settings" at bounding box center [40, 42] width 18 height 7
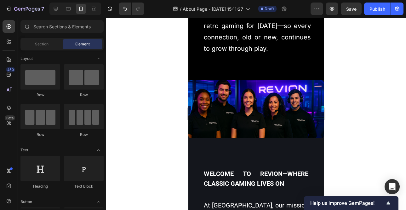
scroll to position [215, 0]
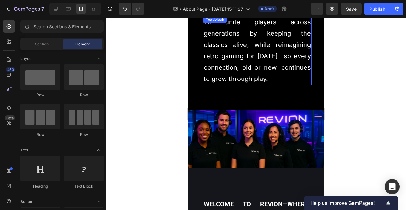
click at [262, 68] on span "To unite players across generations by keeping the classics alive, while reimag…" at bounding box center [257, 50] width 107 height 64
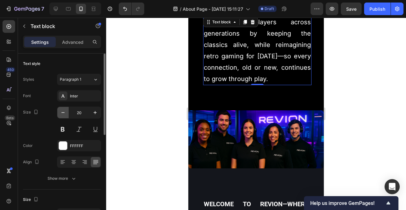
click at [63, 113] on icon "button" at bounding box center [63, 112] width 6 height 6
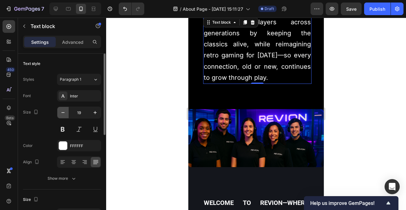
click at [63, 113] on icon "button" at bounding box center [63, 112] width 6 height 6
type input "18"
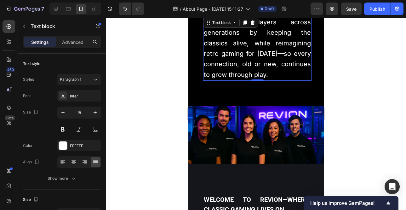
click at [158, 103] on div at bounding box center [256, 114] width 300 height 192
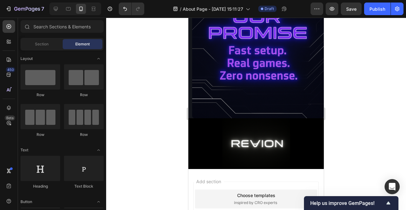
scroll to position [880, 0]
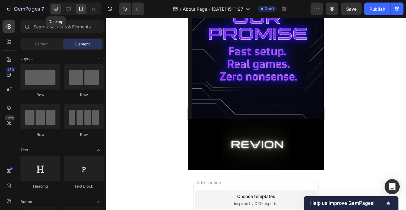
click at [58, 7] on icon at bounding box center [56, 9] width 6 height 6
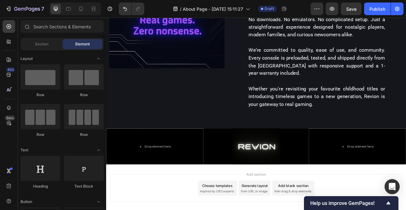
scroll to position [657, 0]
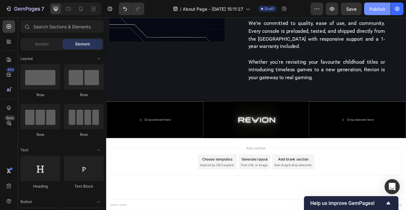
click at [377, 11] on div "Publish" at bounding box center [378, 9] width 16 height 7
